Goal: Information Seeking & Learning: Learn about a topic

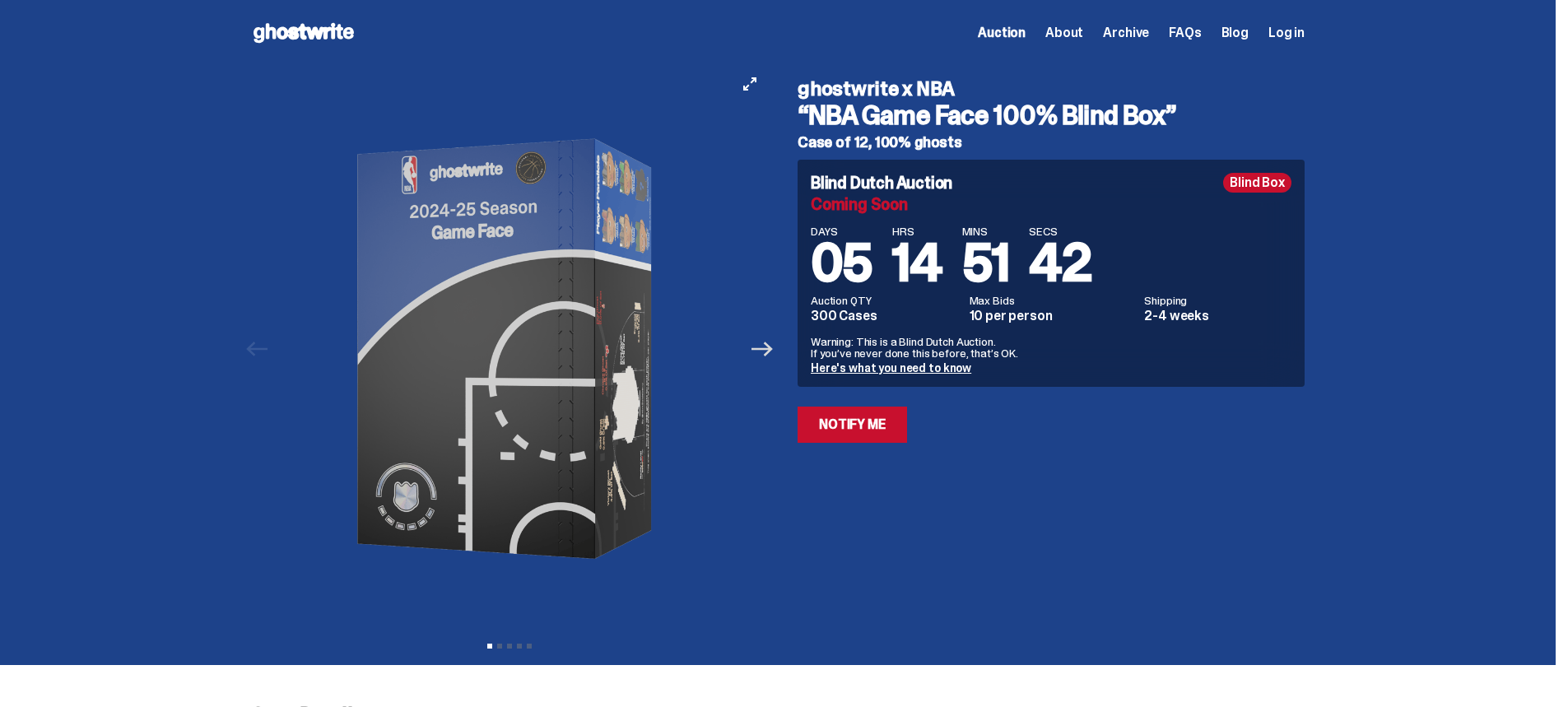
click at [773, 349] on icon "Next" at bounding box center [762, 349] width 21 height 15
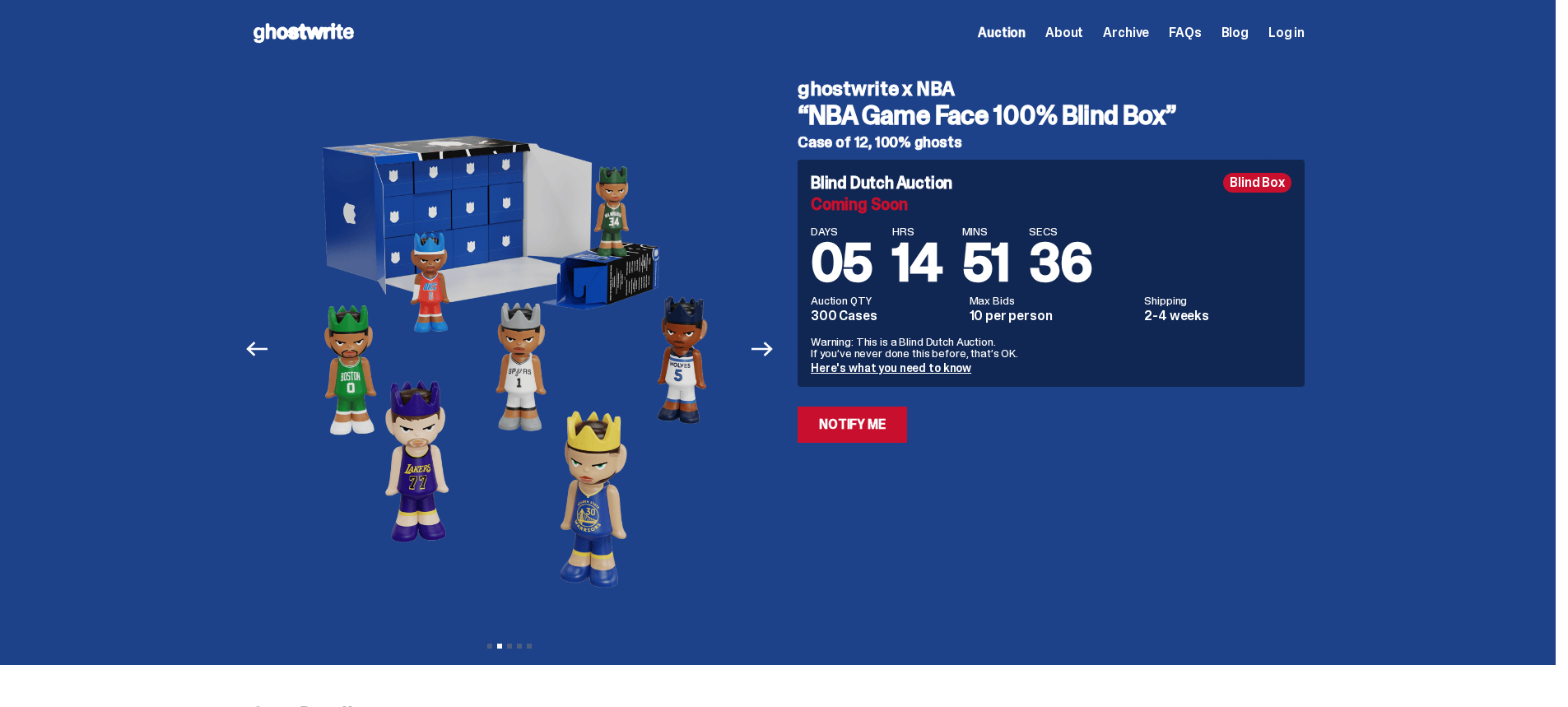
click at [856, 363] on link "Here's what you need to know" at bounding box center [891, 368] width 161 height 15
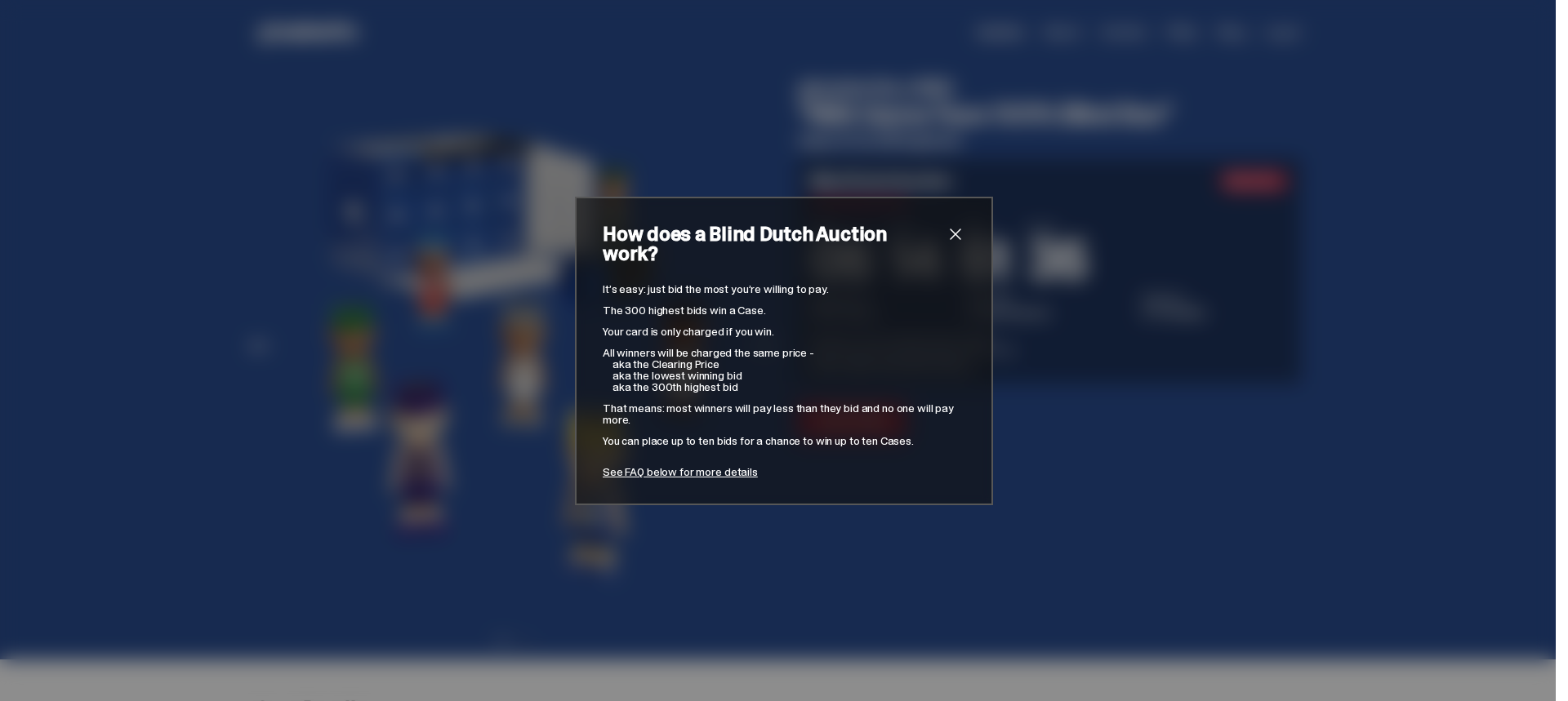
click at [841, 571] on div "How does a Blind Dutch Auction work? It’s easy: just bid the most you’re willin…" at bounding box center [784, 350] width 1568 height 701
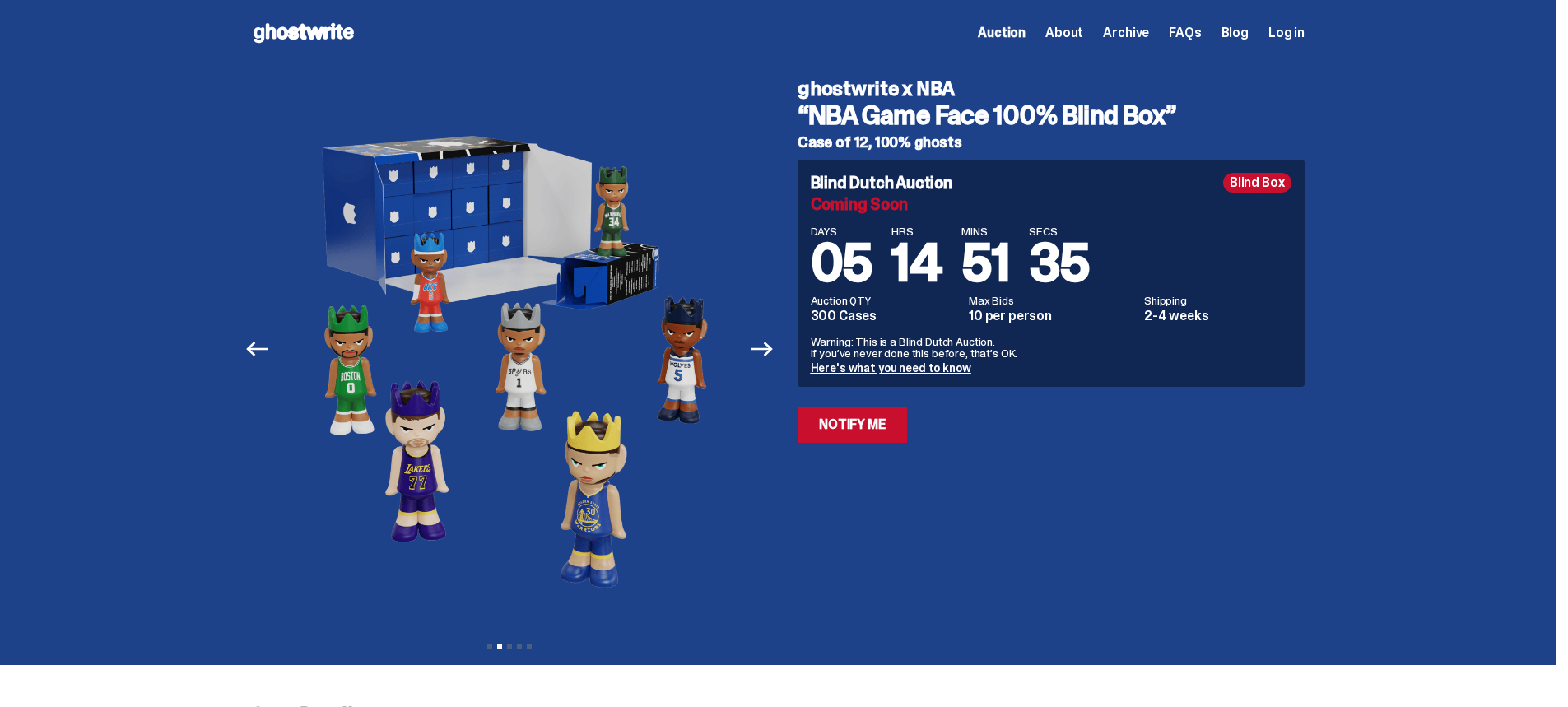
click at [847, 576] on div "ghostwrite x NBA “NBA Game Face 100% Blind Box” Case of 12, 100% ghosts Blind D…" at bounding box center [1041, 349] width 526 height 567
click at [751, 340] on div at bounding box center [510, 349] width 517 height 567
click at [761, 343] on icon "Next" at bounding box center [762, 349] width 21 height 21
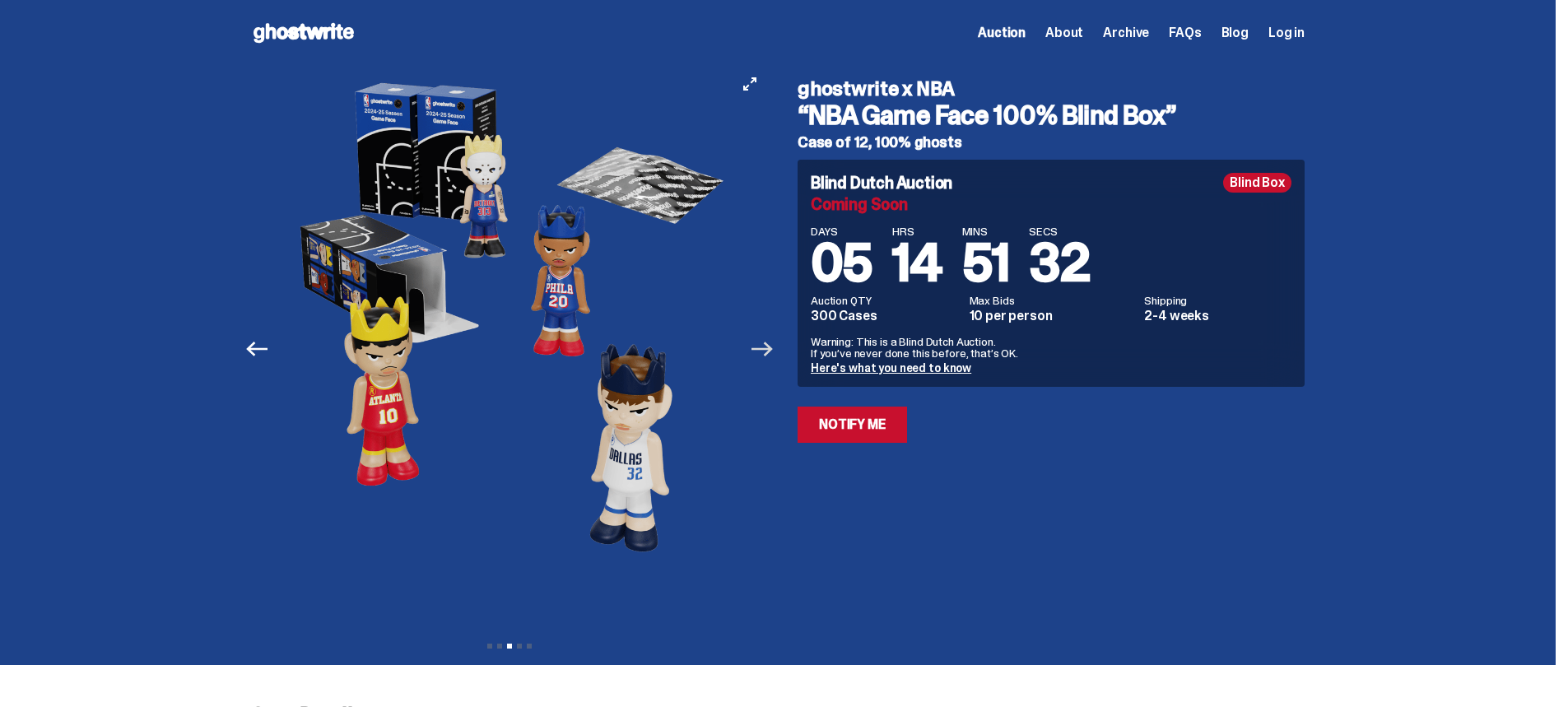
click at [762, 346] on icon "Next" at bounding box center [762, 349] width 21 height 21
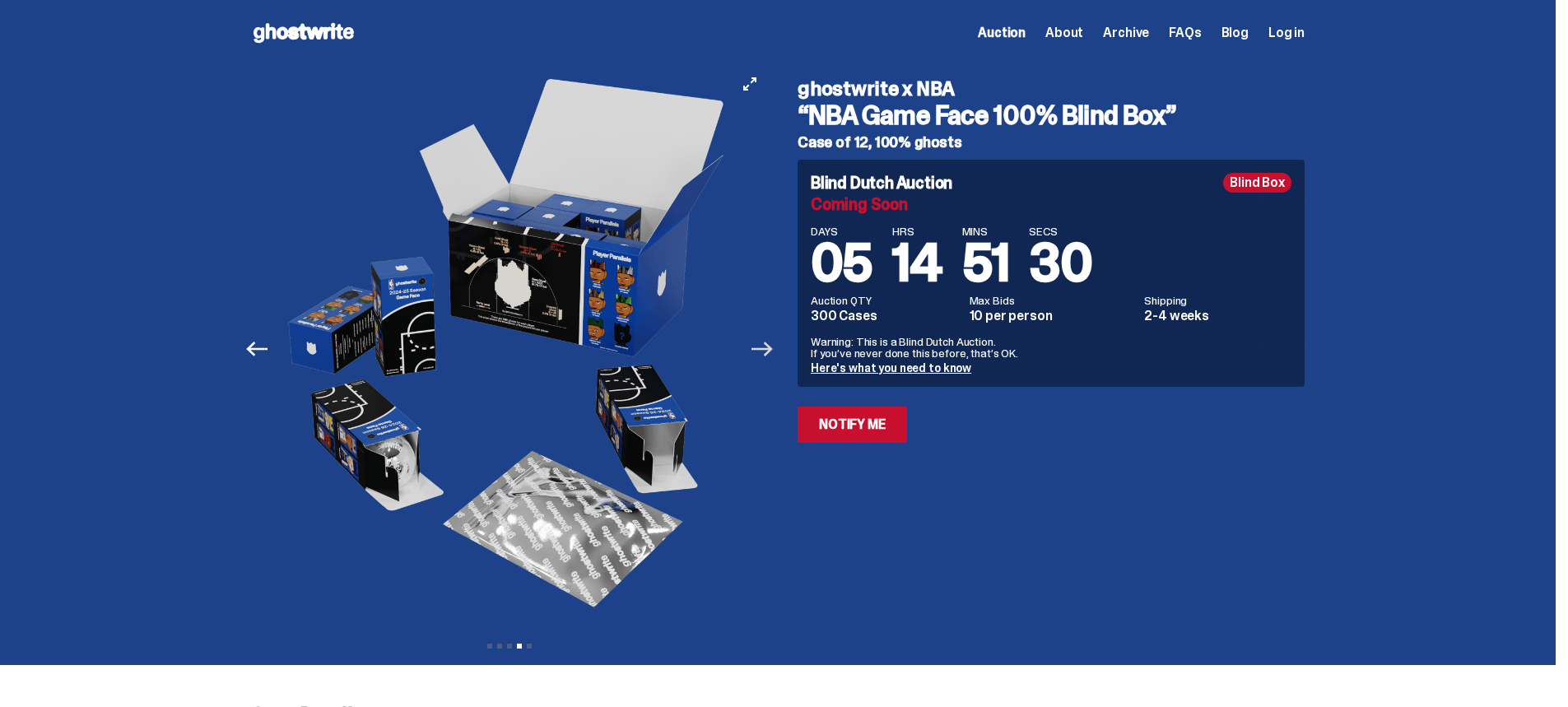
click at [769, 347] on icon "Next" at bounding box center [762, 349] width 21 height 21
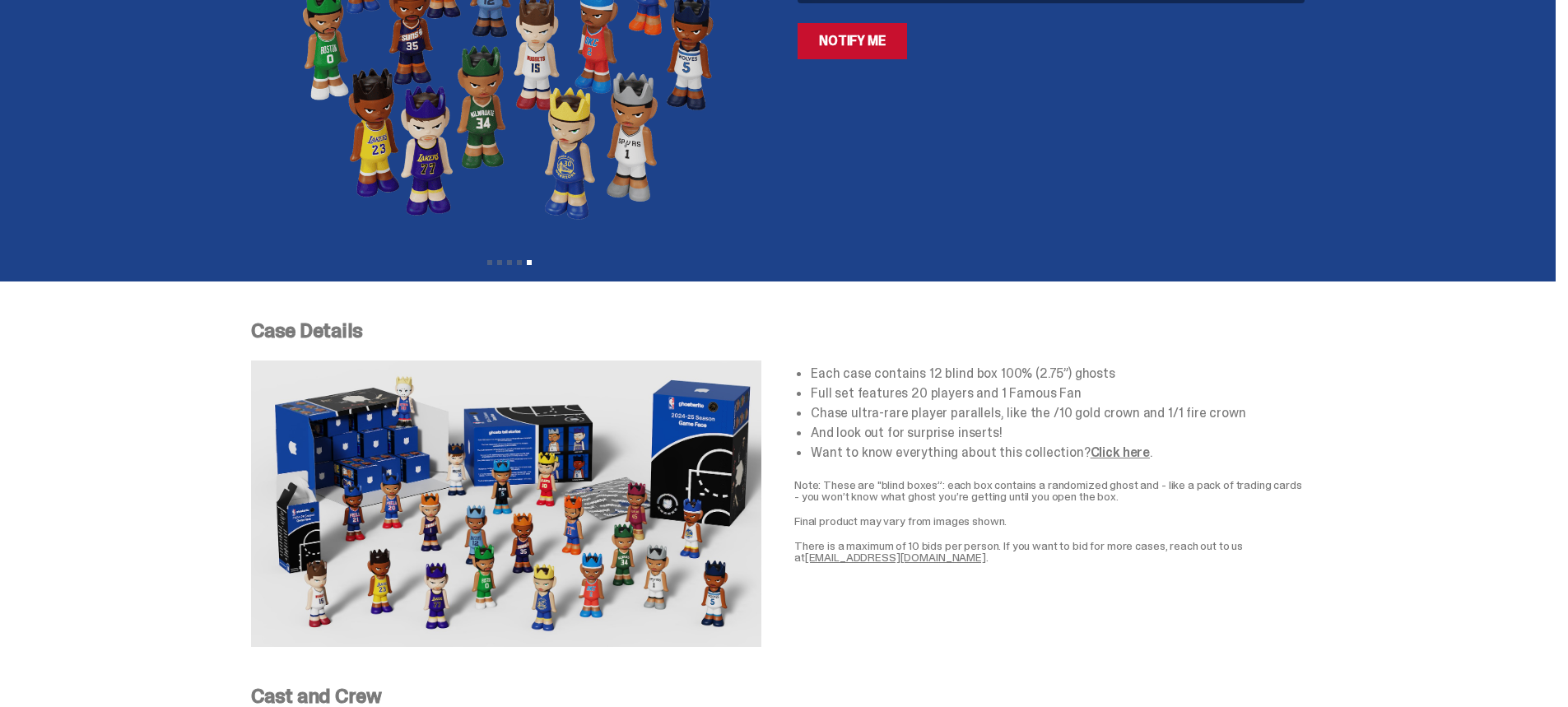
scroll to position [494, 0]
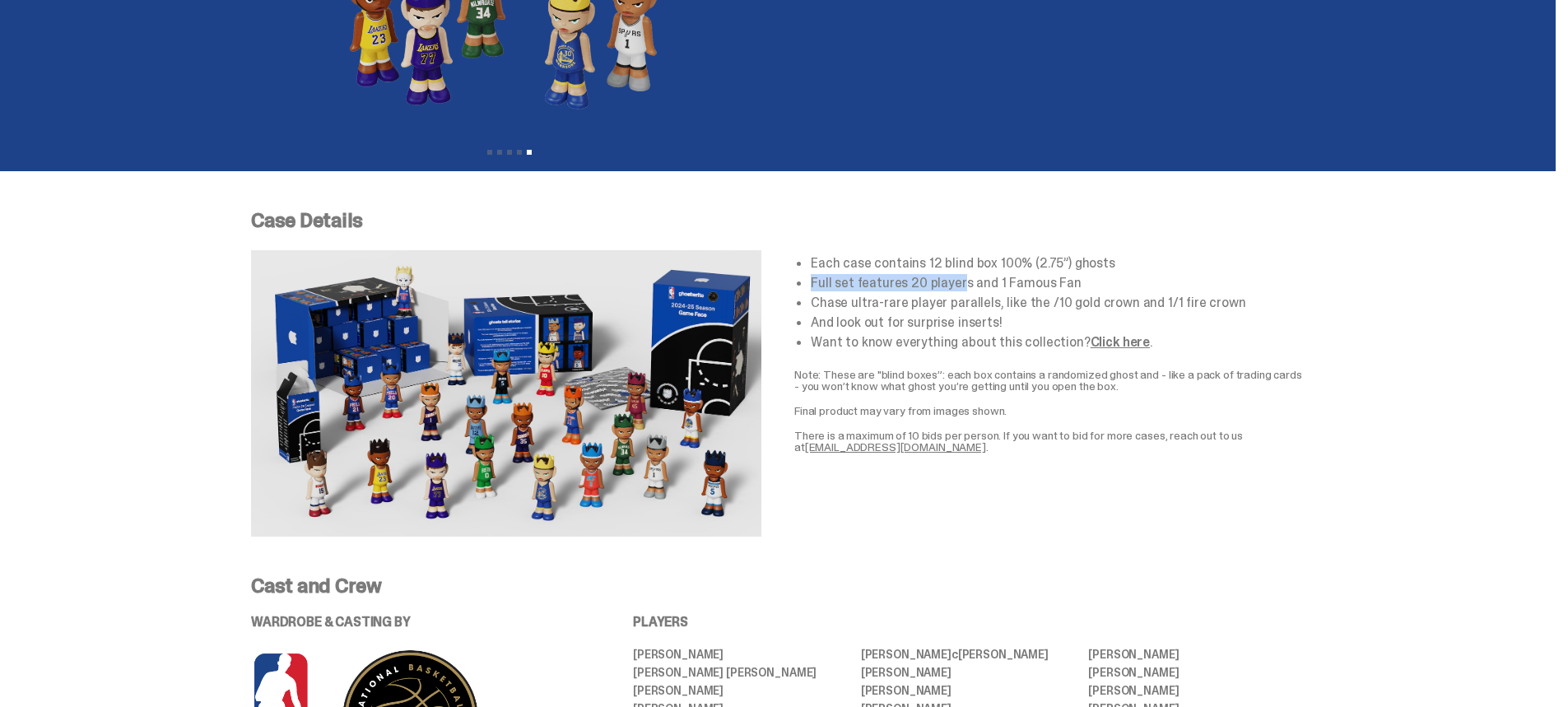
drag, startPoint x: 814, startPoint y: 283, endPoint x: 965, endPoint y: 281, distance: 151.0
click at [965, 281] on div "Each case contains 12 blind box 100% (2.75”) ghosts Full set features 20 player…" at bounding box center [1049, 302] width 511 height 92
click at [941, 310] on li "Chase ultra-rare player parallels, like the /10 gold crown and 1/1 fire crown" at bounding box center [1057, 303] width 494 height 13
drag, startPoint x: 827, startPoint y: 304, endPoint x: 827, endPoint y: 317, distance: 13.0
click at [827, 317] on ul "Each case contains 12 blind box 100% (2.75”) ghosts Full set features 20 player…" at bounding box center [1057, 302] width 494 height 92
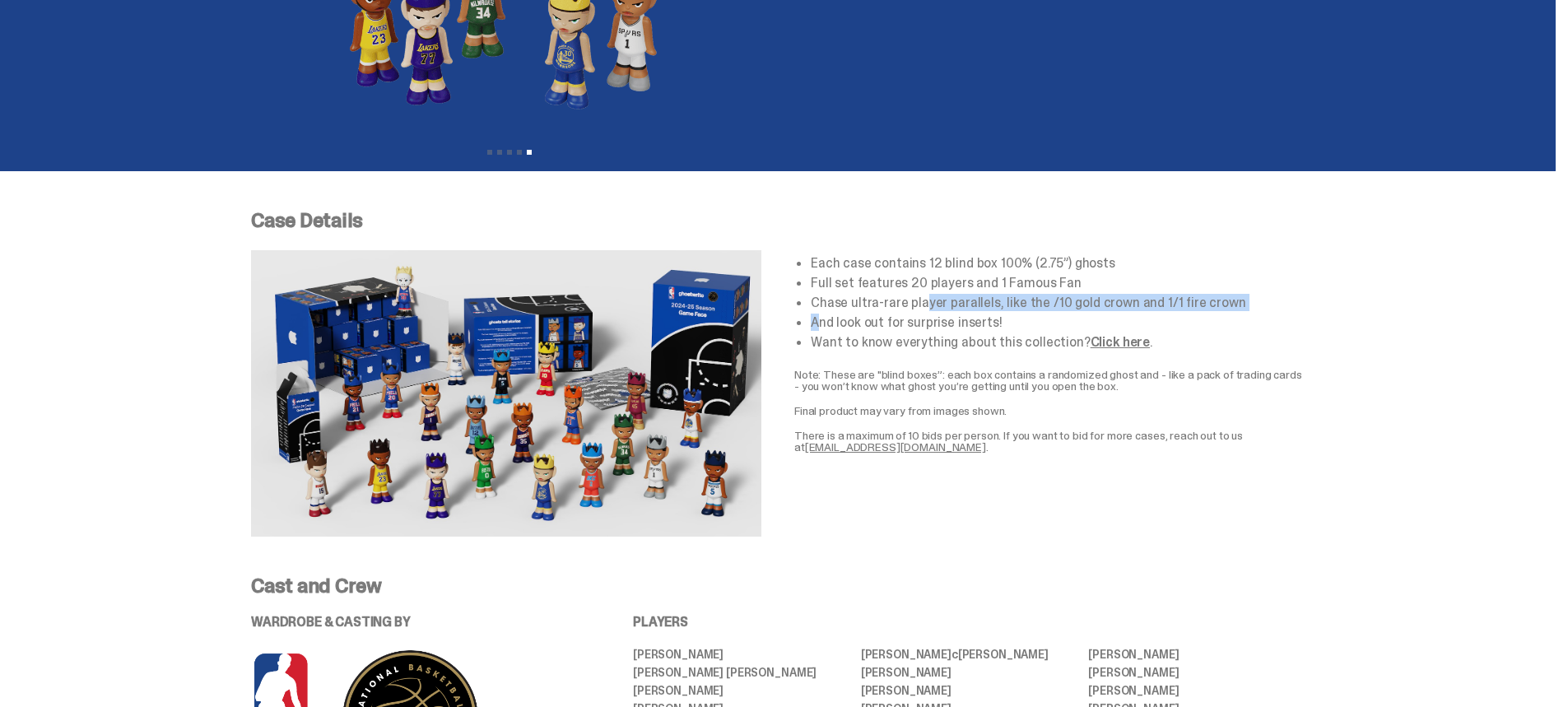
click at [1083, 304] on li "Chase ultra-rare player parallels, like the /10 gold crown and 1/1 fire crown" at bounding box center [1057, 303] width 494 height 13
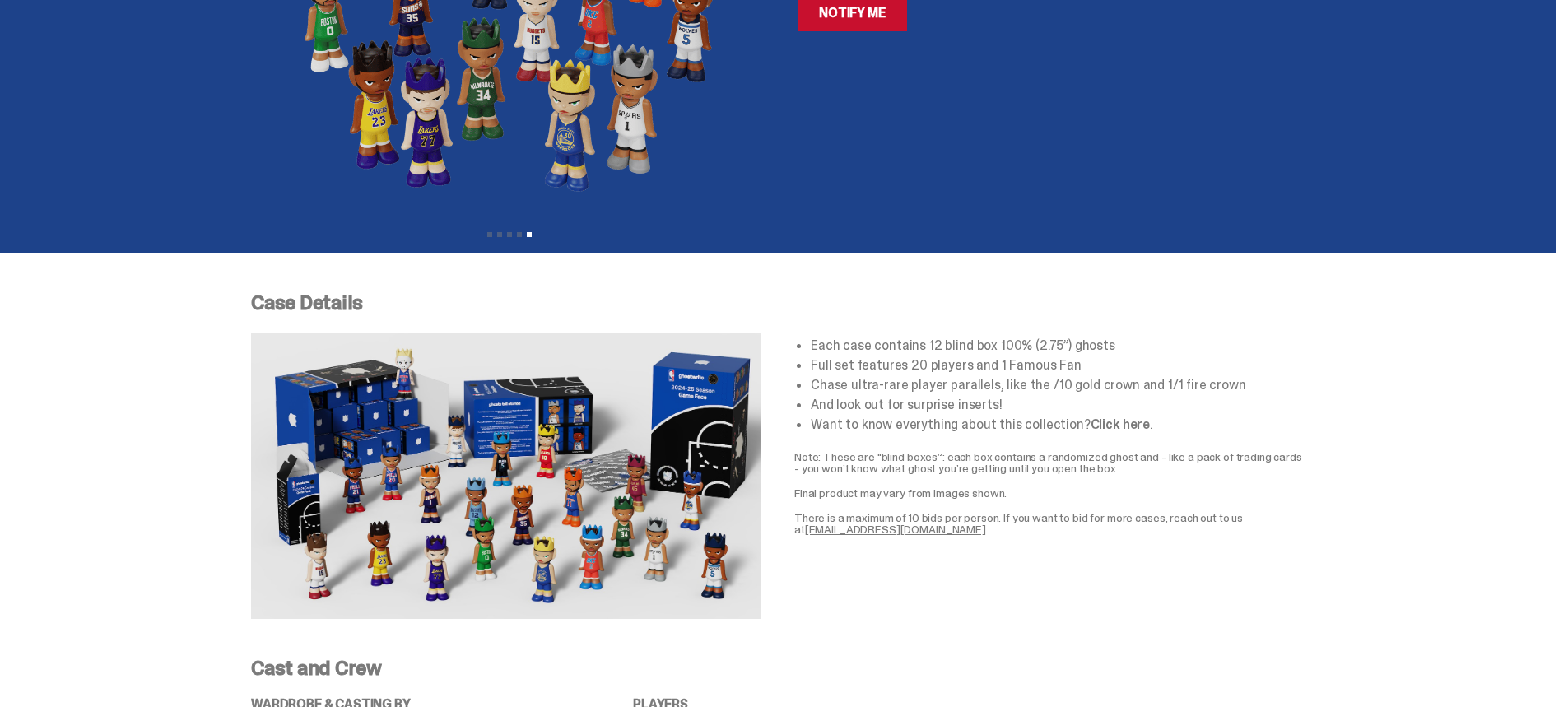
click at [1119, 425] on link "Click here" at bounding box center [1121, 424] width 60 height 18
